Goal: Information Seeking & Learning: Learn about a topic

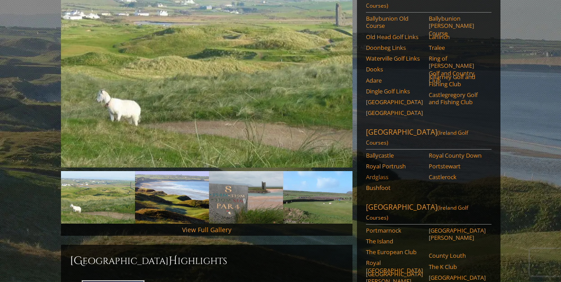
scroll to position [152, 0]
click at [454, 152] on link "Royal County Down" at bounding box center [457, 155] width 57 height 7
click at [391, 163] on link "Royal Portrush" at bounding box center [394, 166] width 57 height 7
click at [438, 174] on link "Castlerock" at bounding box center [457, 177] width 57 height 7
click at [441, 163] on link "Portstewart" at bounding box center [457, 166] width 57 height 7
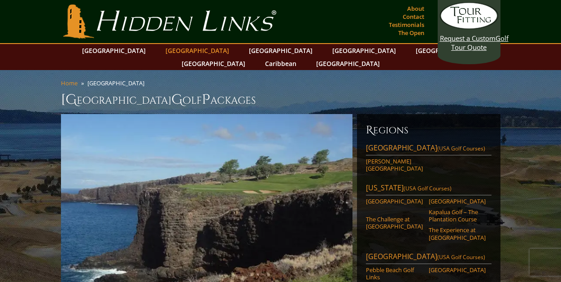
click at [186, 48] on link "[GEOGRAPHIC_DATA]" at bounding box center [197, 50] width 73 height 13
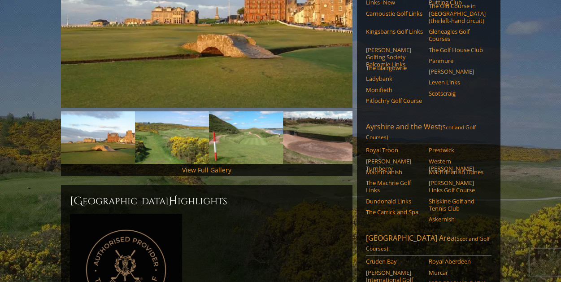
scroll to position [104, 0]
